Goal: Transaction & Acquisition: Book appointment/travel/reservation

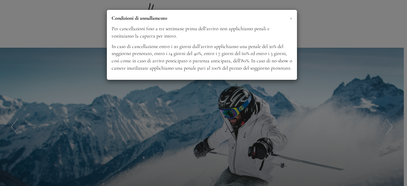
click at [291, 18] on span "×" at bounding box center [291, 18] width 3 height 8
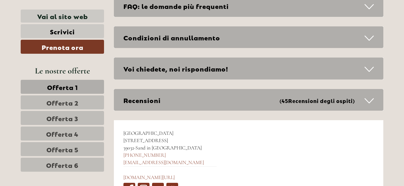
scroll to position [3246, 0]
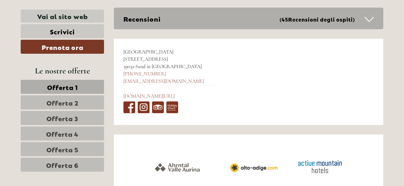
click at [76, 165] on span "Offerta 6" at bounding box center [62, 164] width 32 height 9
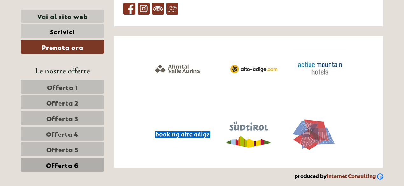
scroll to position [2441, 0]
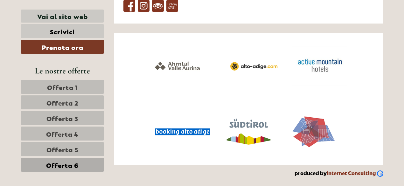
click at [56, 145] on span "Offerta 5" at bounding box center [62, 149] width 32 height 9
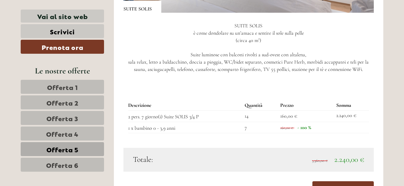
scroll to position [600, 0]
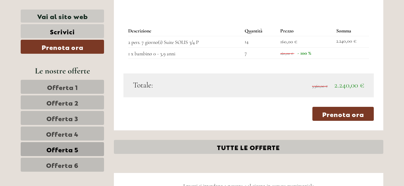
click at [58, 135] on span "Offerta 4" at bounding box center [62, 133] width 32 height 9
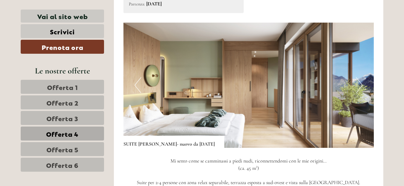
scroll to position [441, 0]
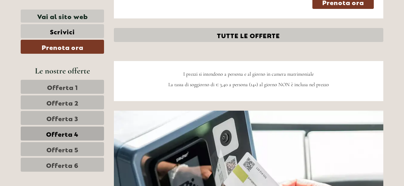
click at [85, 114] on link "Offerta 3" at bounding box center [62, 118] width 83 height 14
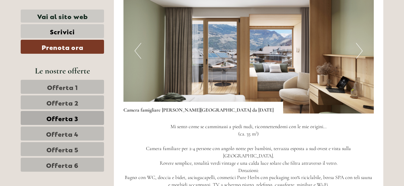
click at [360, 43] on button "Next" at bounding box center [359, 51] width 7 height 16
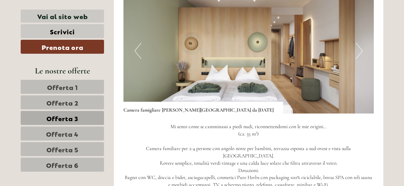
click at [360, 43] on button "Next" at bounding box center [359, 51] width 7 height 16
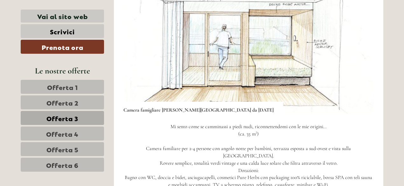
click at [360, 43] on button "Next" at bounding box center [359, 51] width 7 height 16
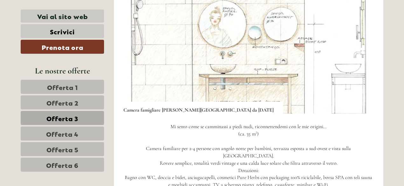
click at [83, 100] on link "Offerta 2" at bounding box center [62, 102] width 83 height 14
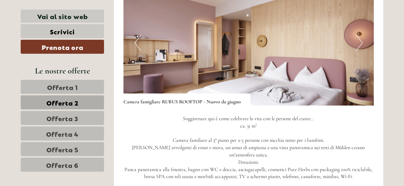
click at [77, 148] on span "Offerta 5" at bounding box center [62, 149] width 32 height 9
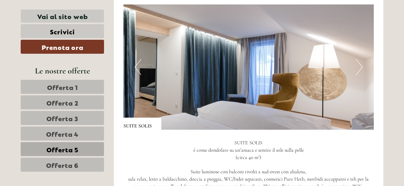
scroll to position [377, 0]
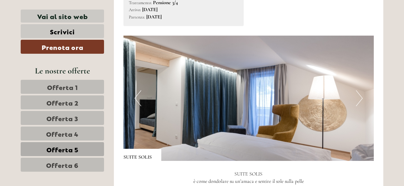
click at [363, 95] on img at bounding box center [248, 98] width 251 height 125
click at [362, 96] on button "Next" at bounding box center [359, 98] width 7 height 16
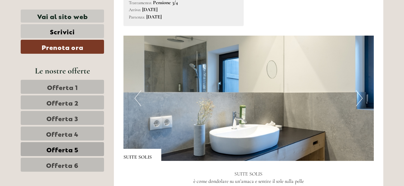
click at [362, 96] on button "Next" at bounding box center [359, 98] width 7 height 16
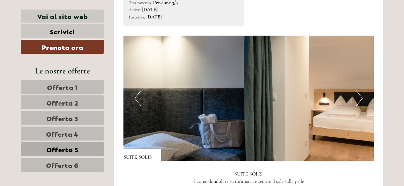
click at [362, 96] on button "Next" at bounding box center [359, 98] width 7 height 16
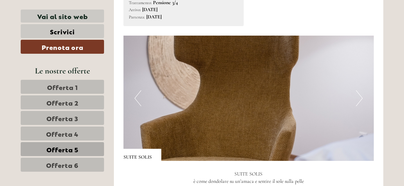
scroll to position [441, 0]
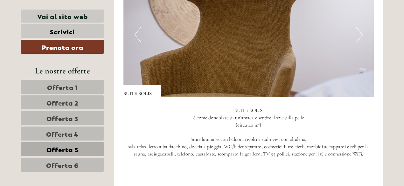
click at [362, 38] on button "Next" at bounding box center [359, 35] width 7 height 16
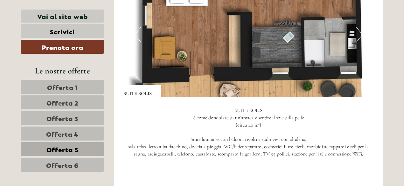
click at [362, 38] on button "Next" at bounding box center [359, 35] width 7 height 16
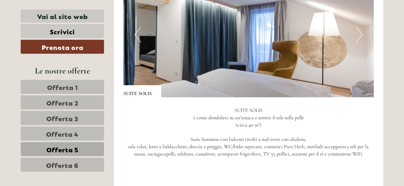
click at [130, 37] on img at bounding box center [248, 34] width 251 height 125
click at [141, 39] on img at bounding box center [248, 34] width 251 height 125
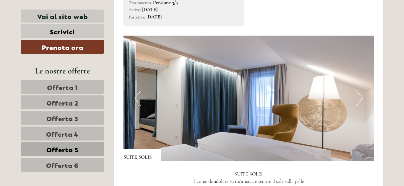
click at [140, 100] on button "Previous" at bounding box center [138, 98] width 7 height 16
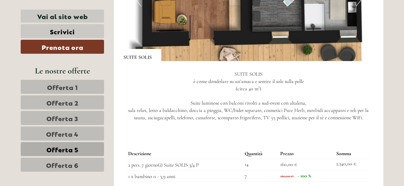
scroll to position [573, 0]
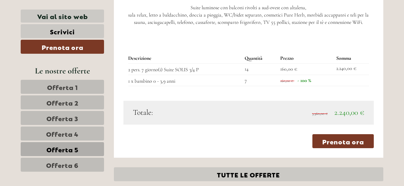
click at [87, 134] on link "Offerta 4" at bounding box center [62, 134] width 83 height 14
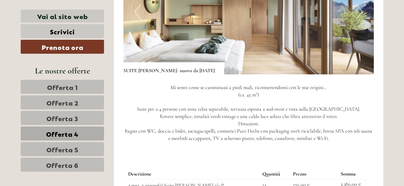
scroll to position [441, 0]
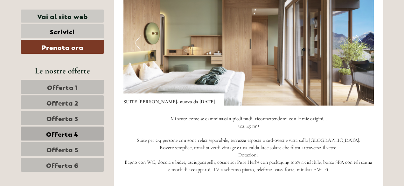
click at [362, 47] on button "Next" at bounding box center [359, 43] width 7 height 16
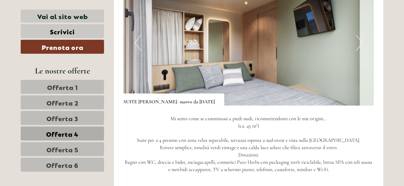
click at [362, 47] on button "Next" at bounding box center [359, 43] width 7 height 16
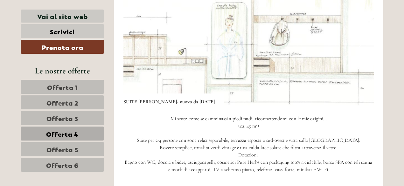
click at [362, 47] on button "Next" at bounding box center [359, 43] width 7 height 16
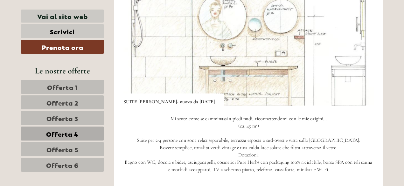
click at [362, 47] on button "Next" at bounding box center [359, 43] width 7 height 16
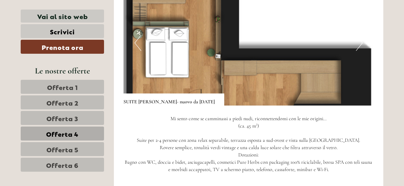
scroll to position [409, 0]
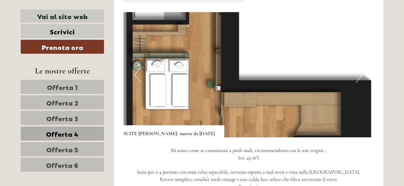
click at [358, 77] on button "Next" at bounding box center [359, 75] width 7 height 16
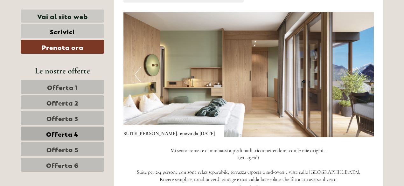
click at [63, 151] on span "Offerta 5" at bounding box center [62, 149] width 32 height 9
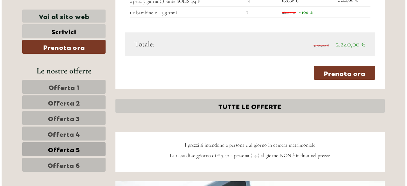
scroll to position [635, 0]
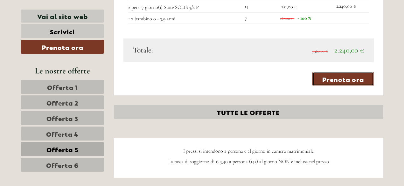
click at [337, 77] on link "Prenota ora" at bounding box center [342, 79] width 61 height 14
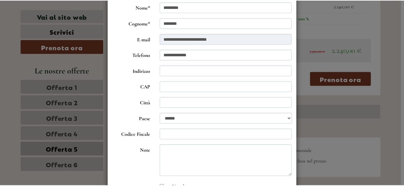
scroll to position [0, 0]
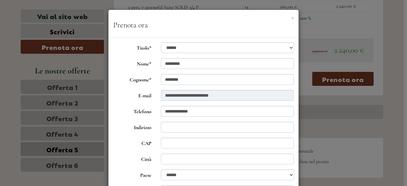
click at [291, 17] on button "×" at bounding box center [292, 17] width 3 height 7
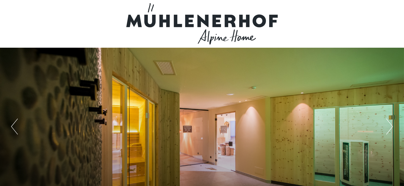
click at [196, 25] on div at bounding box center [202, 23] width 356 height 41
click at [207, 16] on div at bounding box center [202, 23] width 356 height 41
click at [226, 39] on div at bounding box center [202, 23] width 356 height 41
click at [22, 123] on div "Previous Next 1 2 3 4 5 6 7" at bounding box center [202, 127] width 404 height 158
click at [15, 125] on button "Previous" at bounding box center [14, 127] width 7 height 16
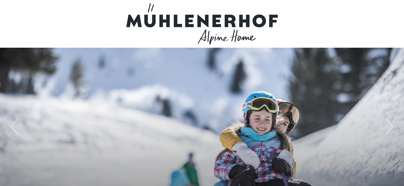
click at [204, 38] on div at bounding box center [202, 23] width 356 height 41
drag, startPoint x: 137, startPoint y: 18, endPoint x: 289, endPoint y: 18, distance: 152.7
click at [289, 18] on div at bounding box center [202, 23] width 356 height 41
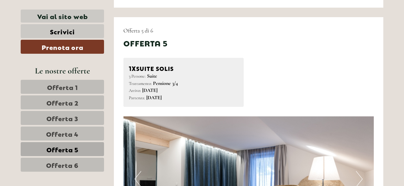
scroll to position [286, 0]
